Goal: Task Accomplishment & Management: Use online tool/utility

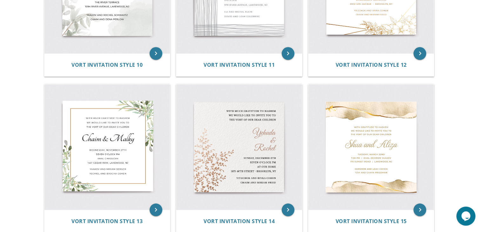
scroll to position [687, 0]
click at [78, 69] on div "Vort Invitation Style 10" at bounding box center [107, 64] width 126 height 23
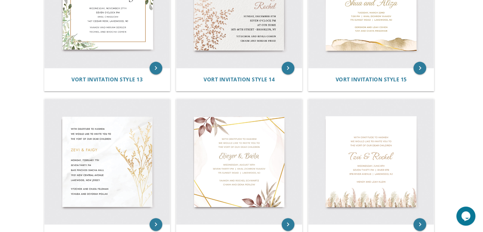
scroll to position [830, 0]
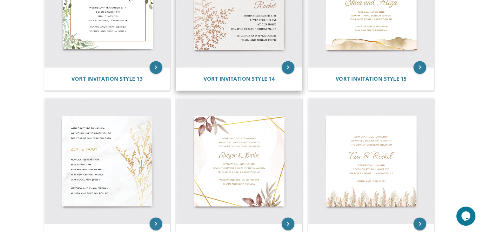
click at [220, 38] on img at bounding box center [239, 5] width 126 height 126
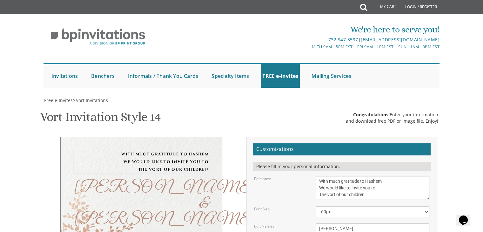
click at [382, 176] on textarea "With much gratitude to Hashem We would like to invite you to The vort of our ch…" at bounding box center [373, 188] width 114 height 24
click at [368, 176] on textarea "With much gratitude to Hashem We would like to invite you to The vort of our ch…" at bounding box center [373, 188] width 114 height 24
type textarea "We would like to invite you to The [PERSON_NAME] In honor of"
click at [349, 223] on textarea "[PERSON_NAME] & [PERSON_NAME]" at bounding box center [373, 235] width 114 height 24
click at [344, 223] on textarea "[PERSON_NAME] & [PERSON_NAME]" at bounding box center [373, 235] width 114 height 24
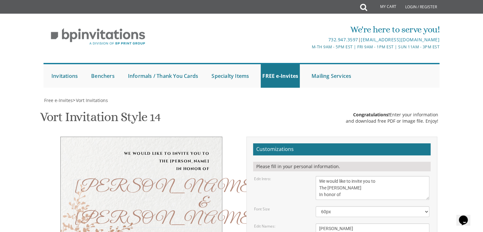
type textarea "[PERSON_NAME] & [PERSON_NAME]"
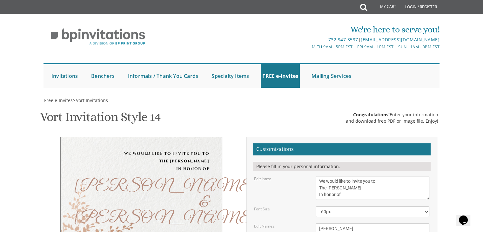
type textarea "[DATE] Eight o’clock pm [GEOGRAPHIC_DATA] [STREET_ADDRESS] • [GEOGRAPHIC_DATA],…"
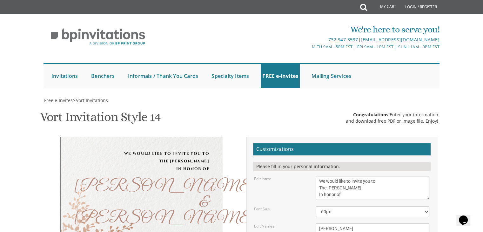
type textarea "Y"
type textarea "[PERSON_NAME], [PERSON_NAME] & Binder Families"
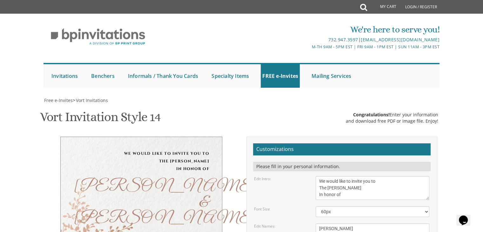
type input "[EMAIL_ADDRESS][DOMAIN_NAME]"
drag, startPoint x: 321, startPoint y: 134, endPoint x: 286, endPoint y: 159, distance: 43.2
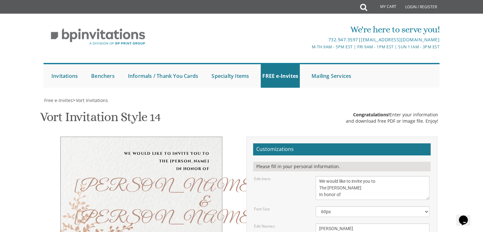
scroll to position [233, 0]
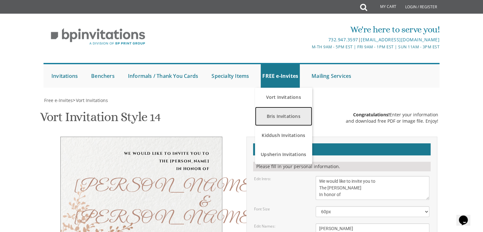
click at [290, 107] on link "Bris Invitations" at bounding box center [283, 116] width 57 height 19
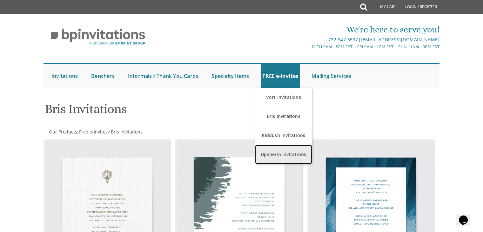
click at [280, 156] on link "Upsherin Invitations" at bounding box center [283, 154] width 57 height 19
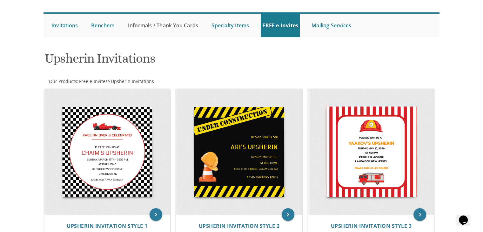
scroll to position [15, 0]
